Goal: Task Accomplishment & Management: Use online tool/utility

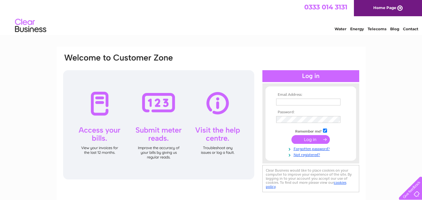
click at [291, 100] on input "text" at bounding box center [308, 102] width 64 height 7
type input "info@abernethyhomesltd.co.uk"
click at [304, 141] on input "submit" at bounding box center [310, 140] width 38 height 9
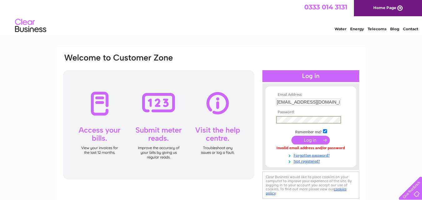
click at [291, 136] on input "submit" at bounding box center [310, 140] width 38 height 9
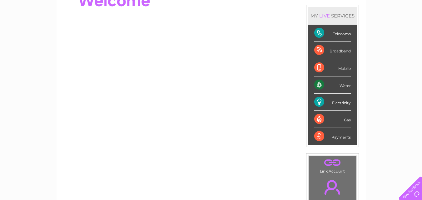
scroll to position [75, 0]
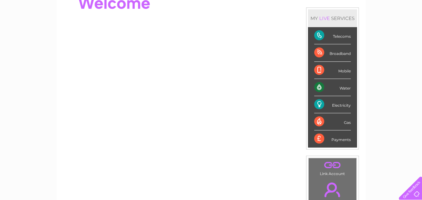
click at [332, 104] on div "Electricity" at bounding box center [332, 104] width 37 height 17
click at [319, 105] on div "Electricity" at bounding box center [332, 104] width 37 height 17
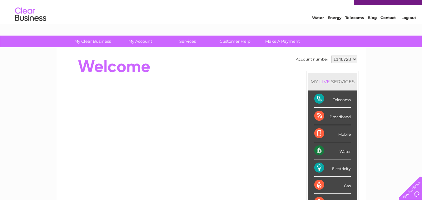
scroll to position [0, 0]
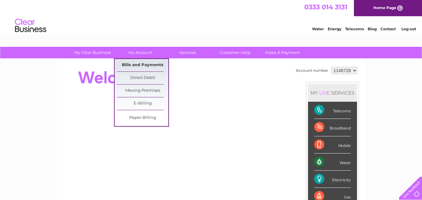
click at [138, 66] on link "Bills and Payments" at bounding box center [143, 65] width 52 height 12
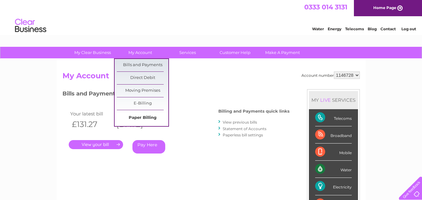
click at [145, 115] on link "Paper Billing" at bounding box center [143, 118] width 52 height 12
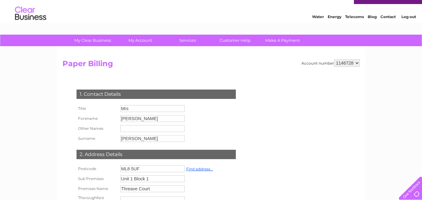
scroll to position [11, 0]
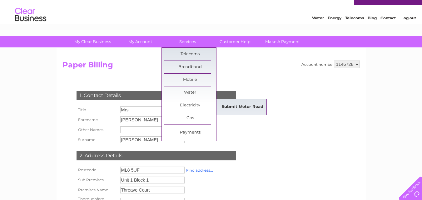
click at [239, 105] on link "Submit Meter Read" at bounding box center [243, 107] width 52 height 12
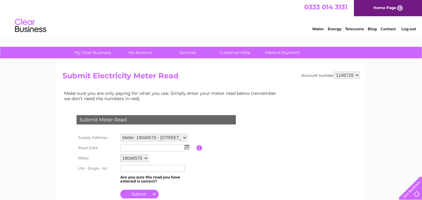
click at [186, 146] on img at bounding box center [187, 147] width 5 height 5
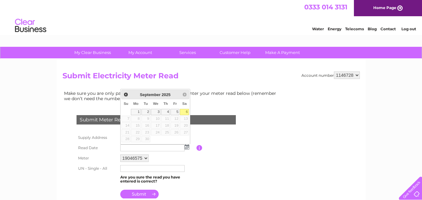
click at [184, 113] on link "6" at bounding box center [184, 112] width 9 height 6
type input "2025/09/06"
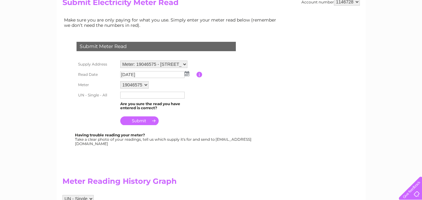
scroll to position [72, 0]
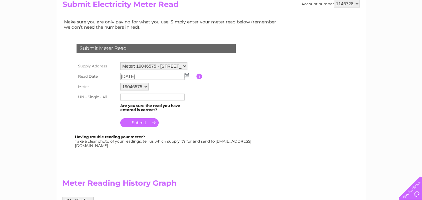
click at [128, 96] on input "text" at bounding box center [152, 97] width 64 height 7
type input "10088"
click at [132, 121] on input "submit" at bounding box center [139, 122] width 38 height 9
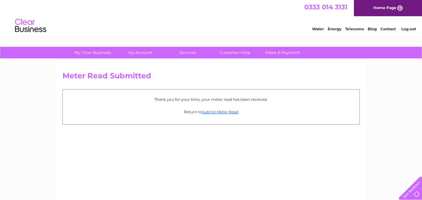
click at [397, 11] on link "Home Page" at bounding box center [388, 8] width 68 height 16
